Goal: Task Accomplishment & Management: Complete application form

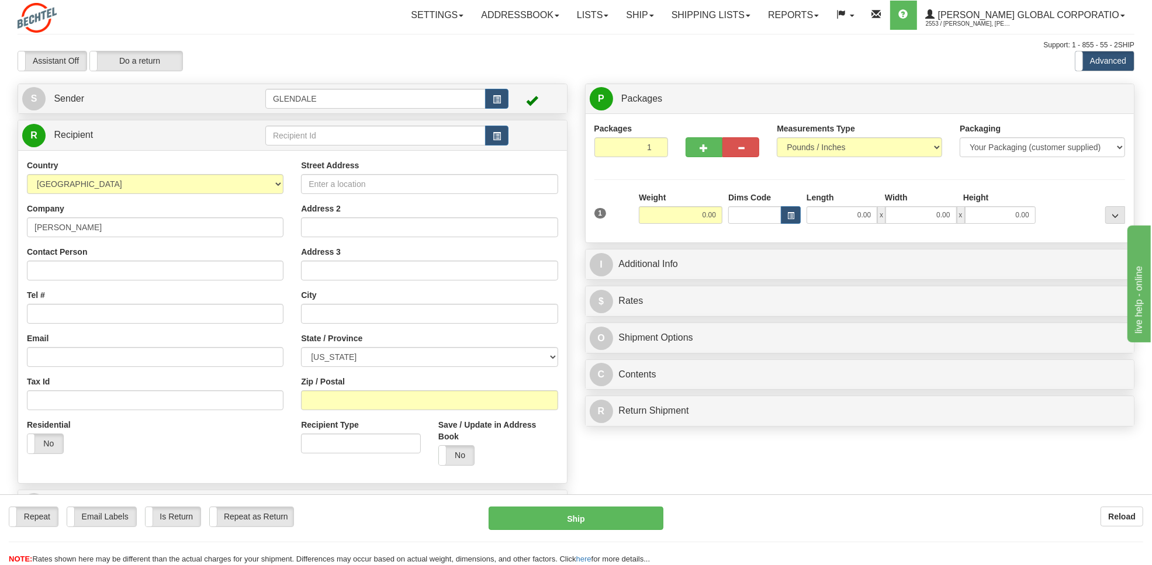
type input "[PERSON_NAME]"
click at [77, 269] on input "Contact Person" at bounding box center [155, 271] width 257 height 20
paste input "[PERSON_NAME]"
type input "[PERSON_NAME]"
click at [361, 185] on input "Street Address" at bounding box center [429, 184] width 257 height 20
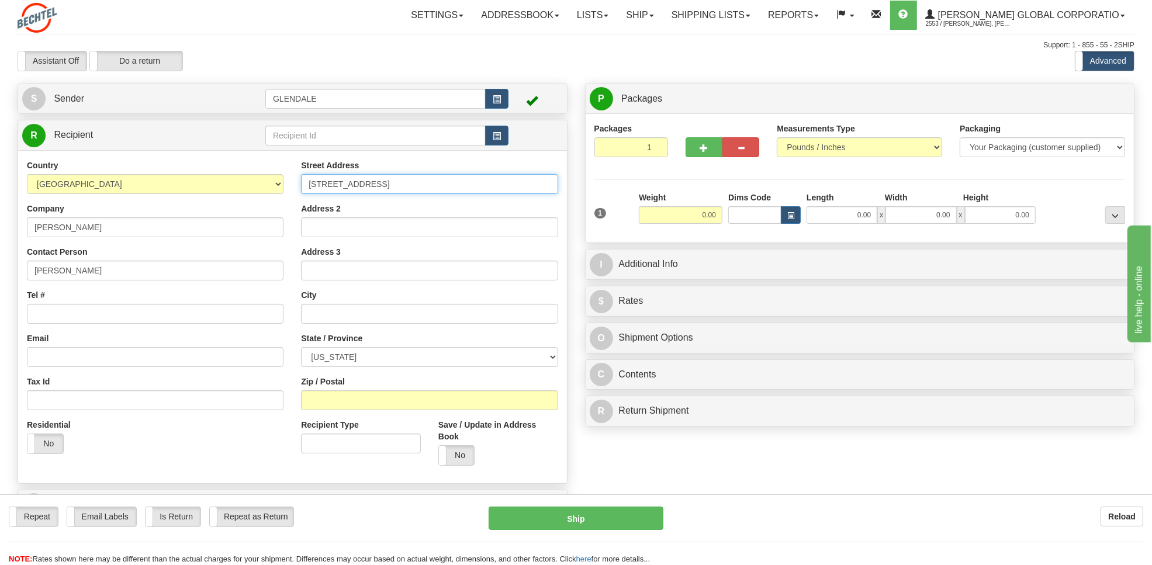
type input "[STREET_ADDRESS]"
click at [322, 308] on input "text" at bounding box center [429, 314] width 257 height 20
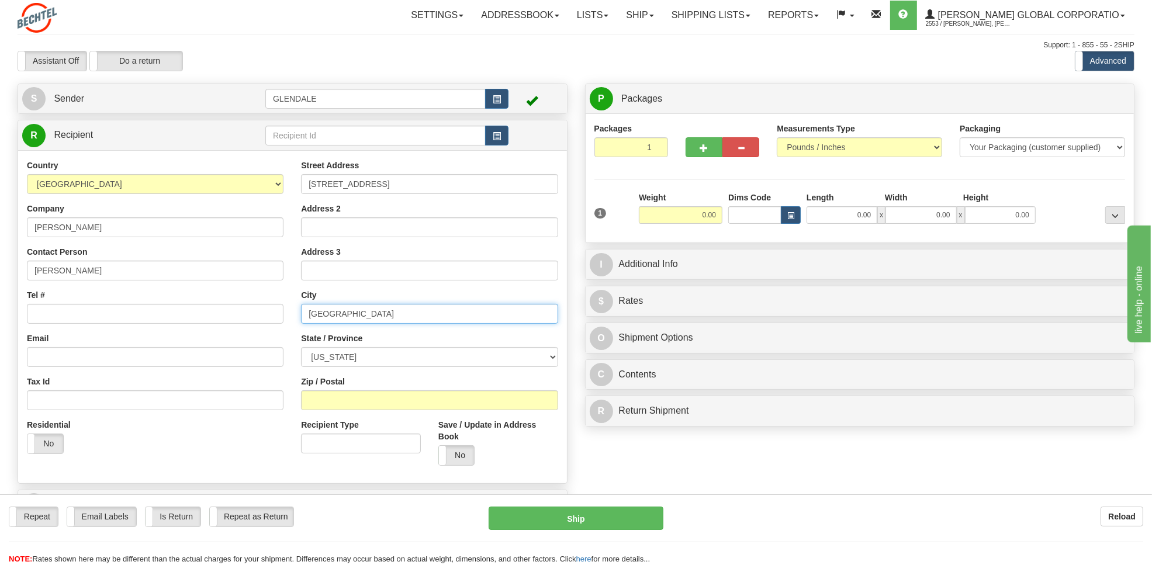
type input "[GEOGRAPHIC_DATA]"
click at [357, 359] on select "[US_STATE] [US_STATE] [US_STATE] [US_STATE] Armed Forces America Armed Forces E…" at bounding box center [429, 357] width 257 height 20
select select "CA"
click at [301, 348] on select "[US_STATE] [US_STATE] [US_STATE] [US_STATE] Armed Forces America Armed Forces E…" at bounding box center [429, 357] width 257 height 20
click at [327, 407] on input "Zip / Postal" at bounding box center [429, 400] width 257 height 20
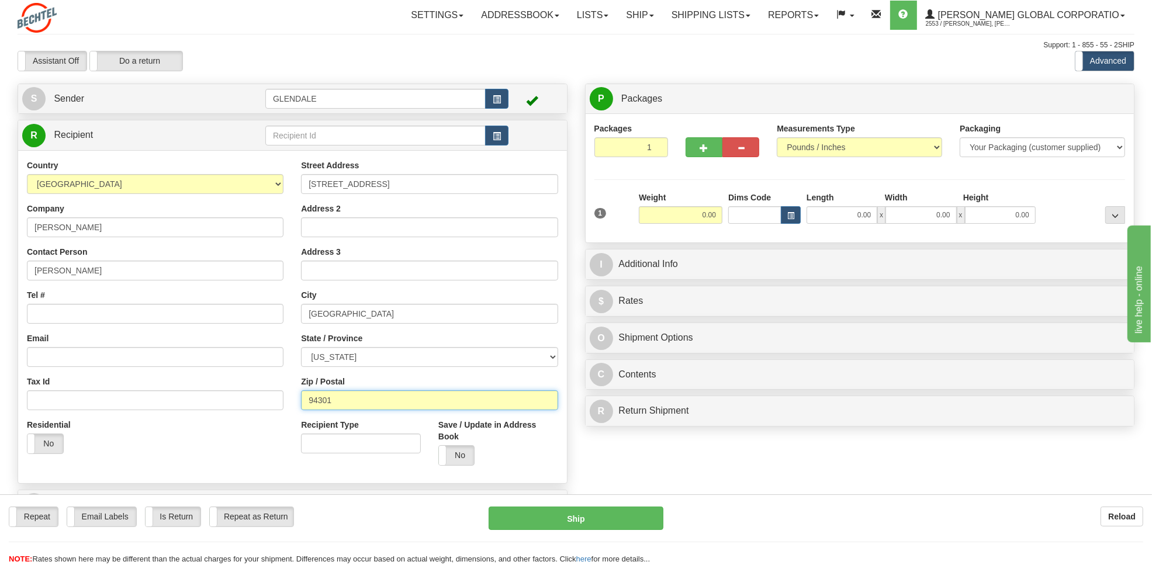
type input "94301"
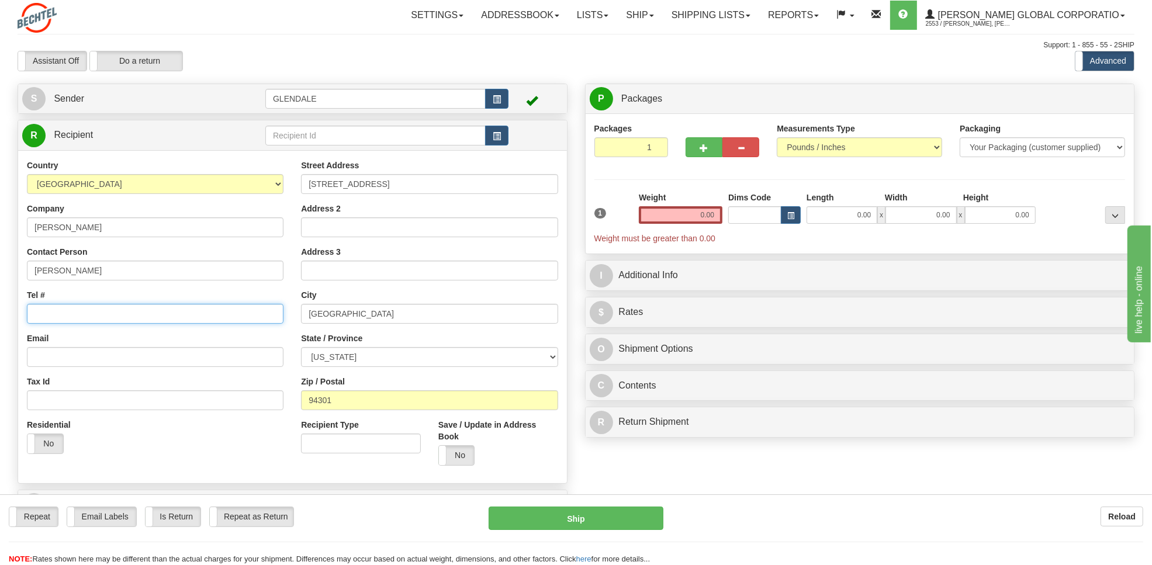
click at [133, 313] on input "Tel #" at bounding box center [155, 314] width 257 height 20
type input "[PHONE_NUMBER]"
click at [993, 155] on select "Your Packaging (customer supplied) Envelope (carrier supplied) Pack (carrier su…" at bounding box center [1042, 147] width 165 height 20
select select "2"
click at [960, 138] on select "Your Packaging (customer supplied) Envelope (carrier supplied) Pack (carrier su…" at bounding box center [1042, 147] width 165 height 20
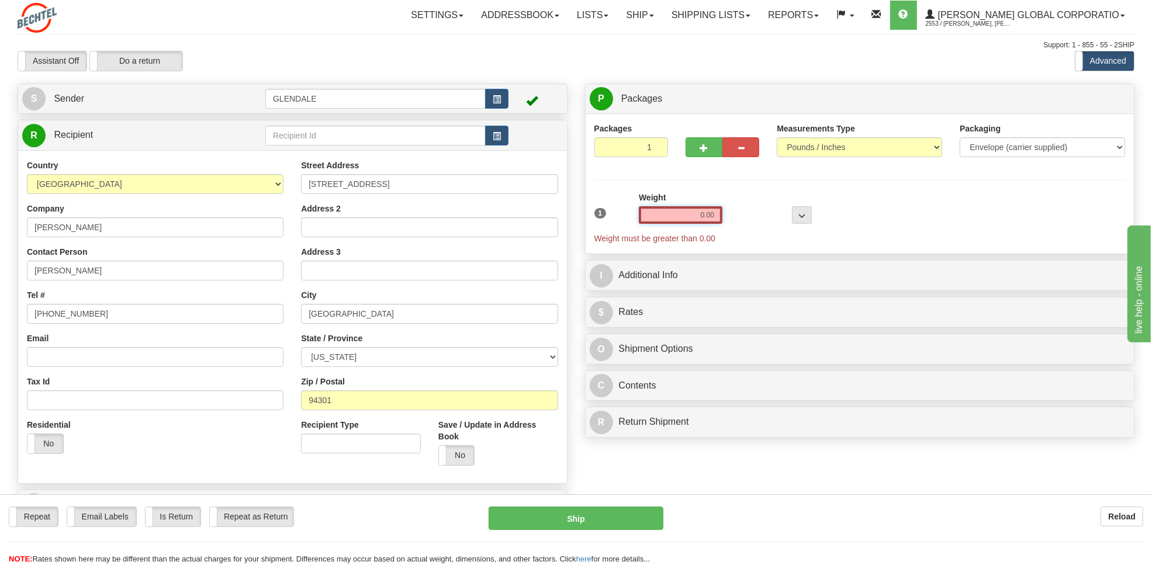
click at [690, 216] on input "0.00" at bounding box center [681, 215] width 84 height 18
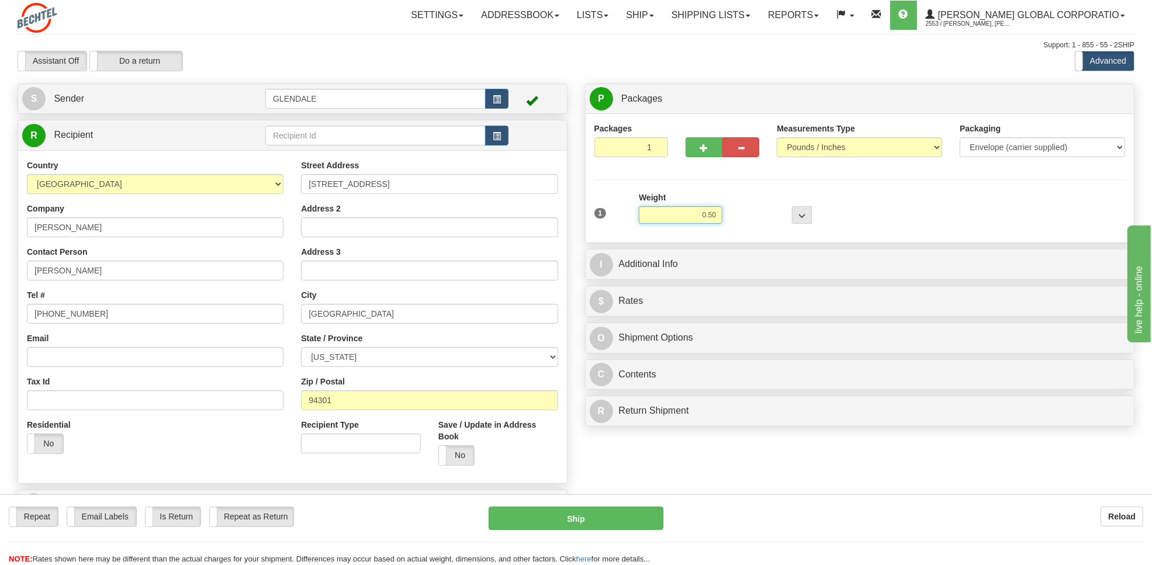
type input "0.50"
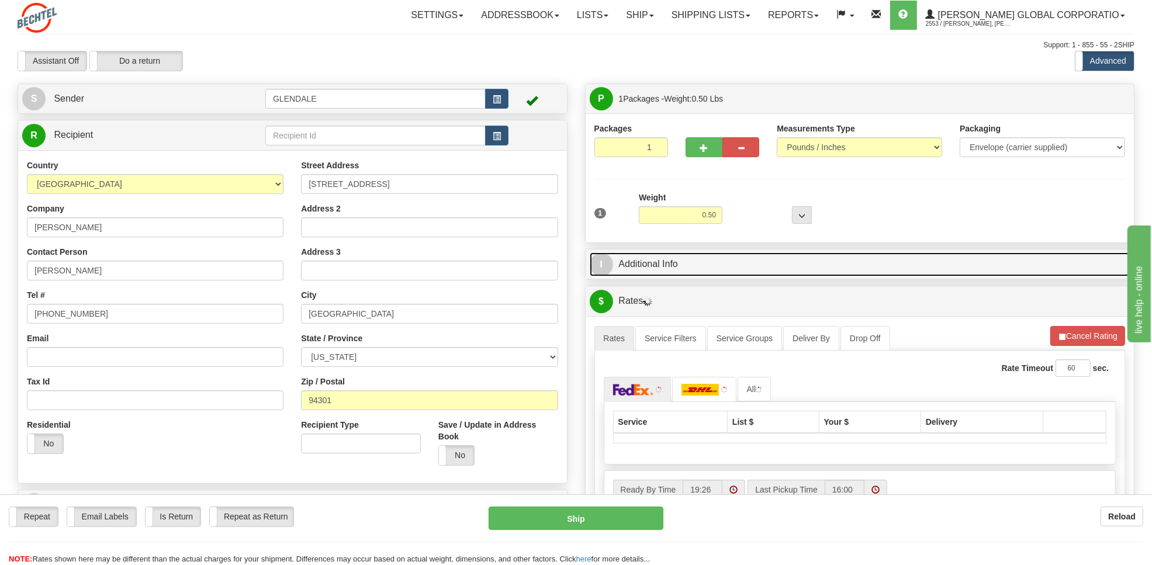
click at [660, 264] on link "I Additional Info" at bounding box center [860, 264] width 541 height 24
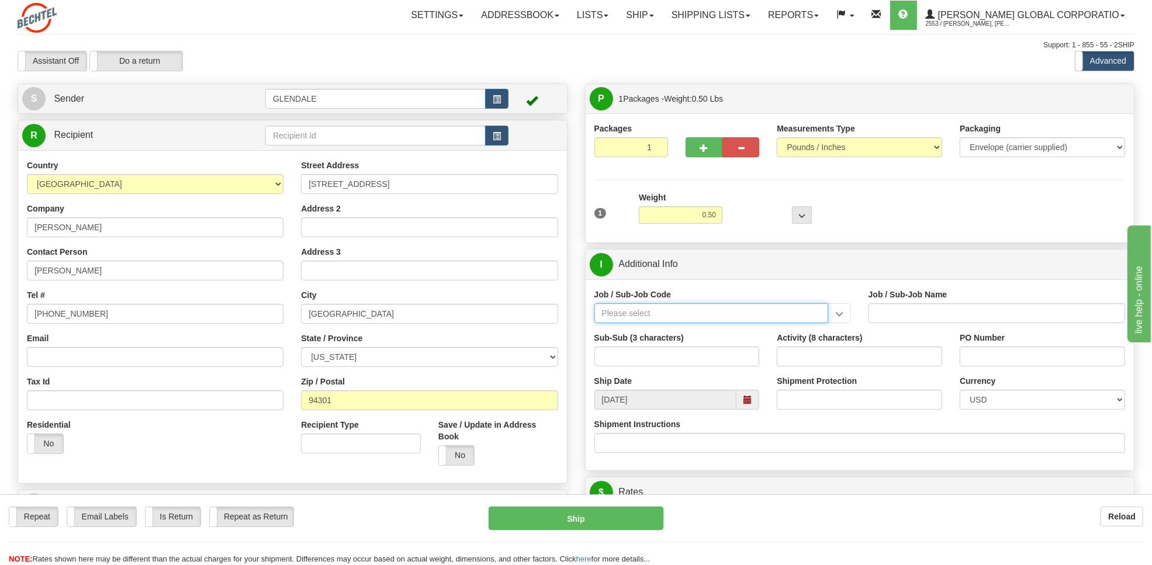
click at [650, 317] on input "Job / Sub-Job Code" at bounding box center [711, 313] width 234 height 20
click at [622, 334] on div "55910-RCT" at bounding box center [708, 331] width 222 height 13
type input "55910-RCT"
type input "BEN PRESIDENT OH - RECRUITMENT"
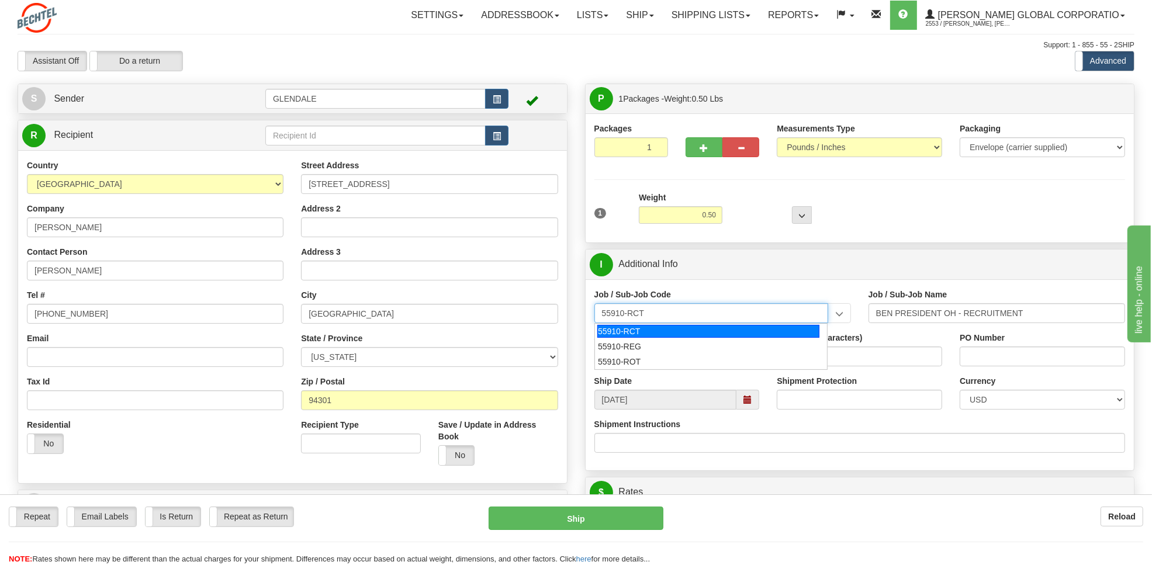
type input "55910-RCT"
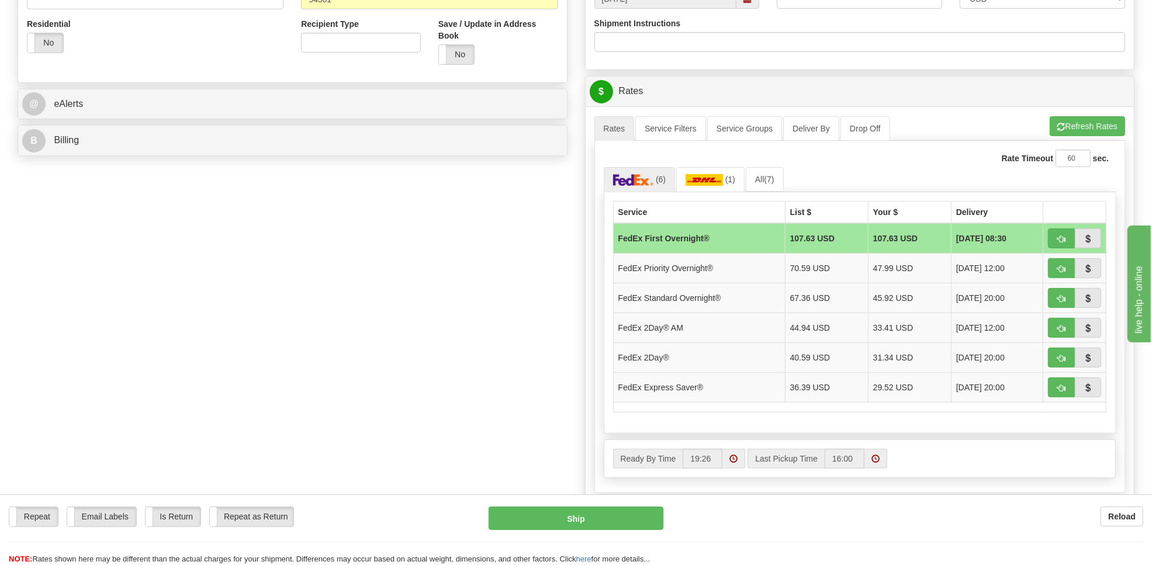
scroll to position [407, 0]
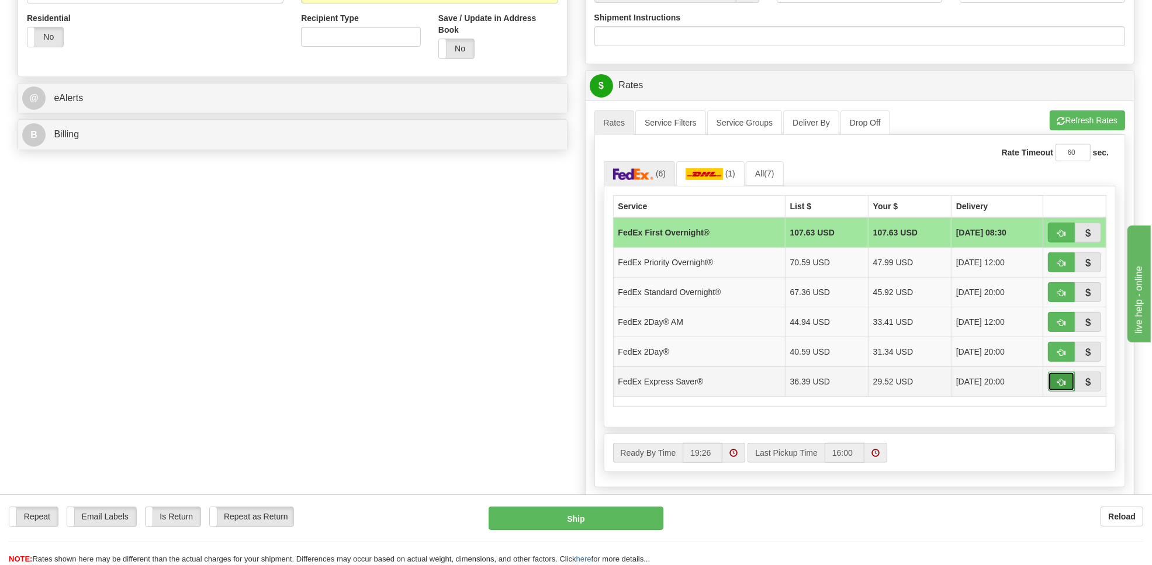
click at [1064, 386] on span "button" at bounding box center [1061, 383] width 8 height 8
type input "20"
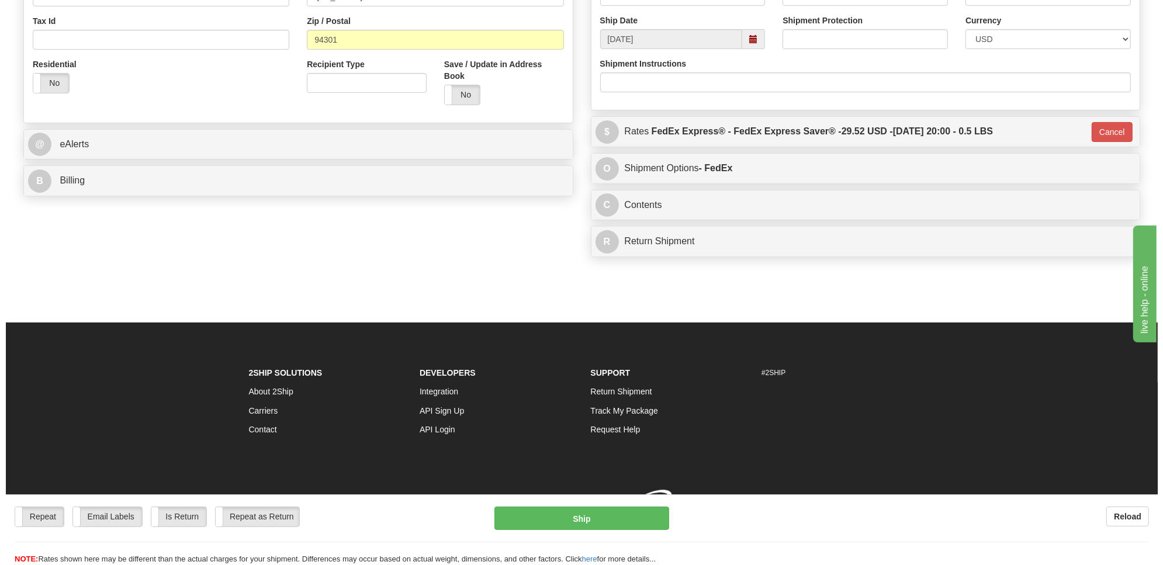
scroll to position [380, 0]
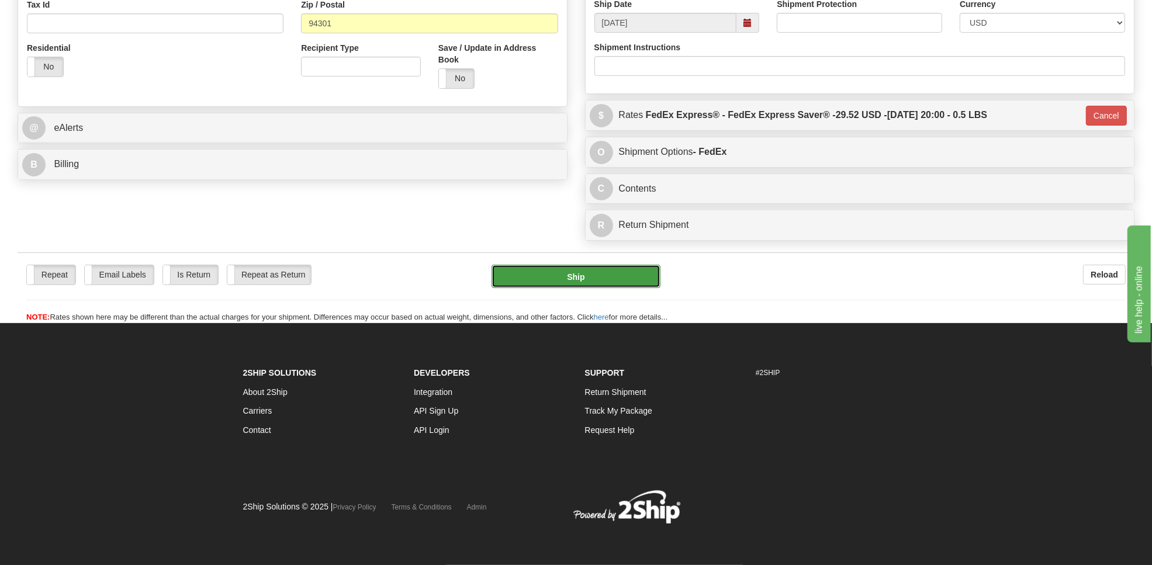
click at [550, 270] on button "Ship" at bounding box center [575, 276] width 168 height 23
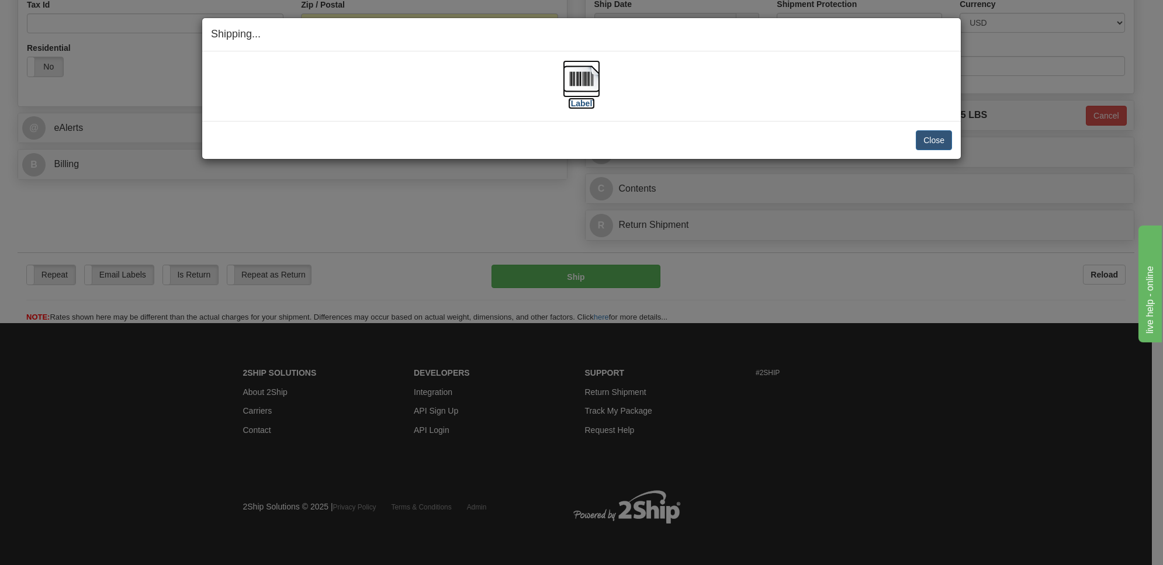
click at [579, 77] on img at bounding box center [581, 78] width 37 height 37
